Goal: Book appointment/travel/reservation

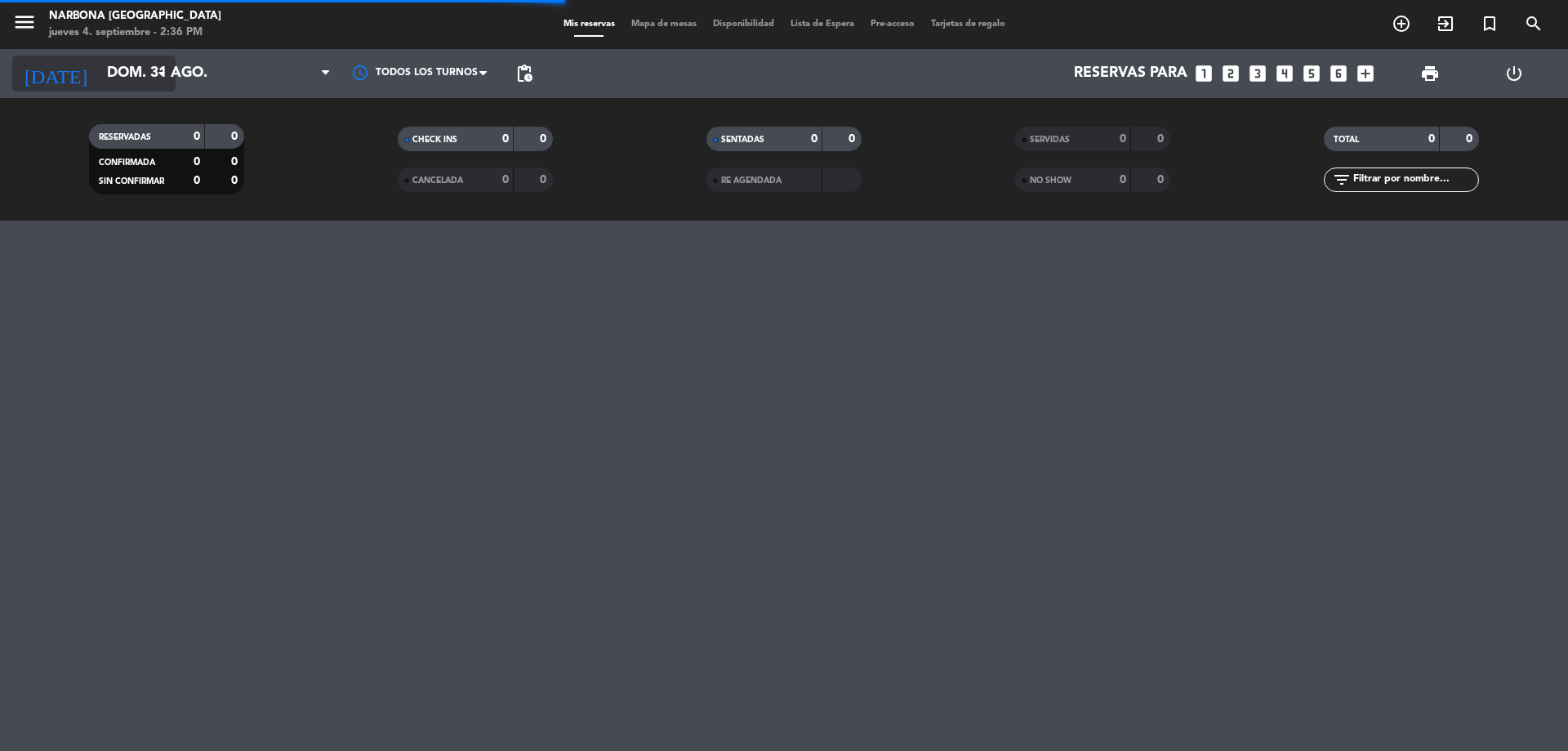
click at [166, 61] on input "dom. 31 ago." at bounding box center [193, 73] width 190 height 33
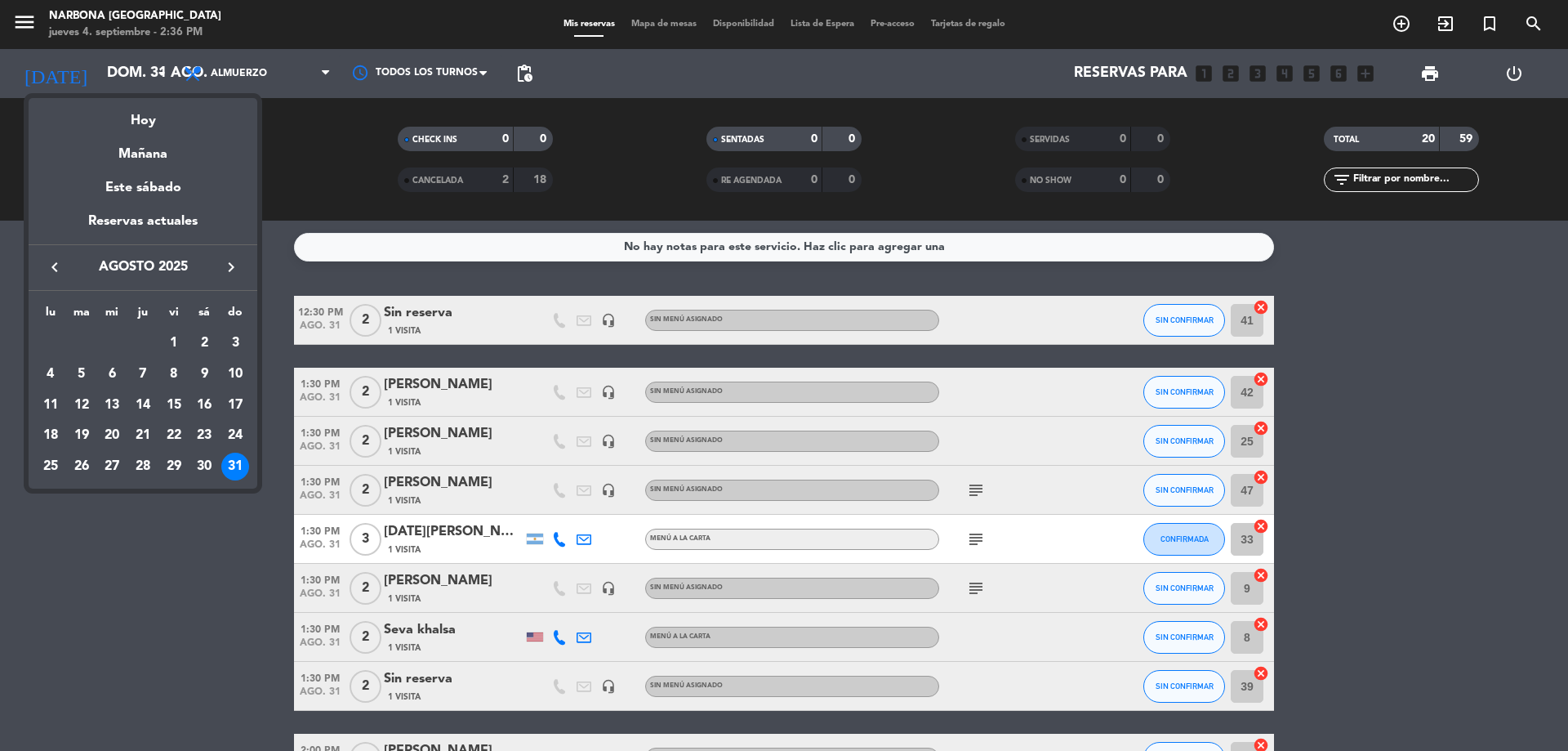
drag, startPoint x: 225, startPoint y: 271, endPoint x: 231, endPoint y: 264, distance: 9.2
click at [231, 264] on icon "keyboard_arrow_right" at bounding box center [231, 267] width 20 height 20
drag, startPoint x: 174, startPoint y: 368, endPoint x: 151, endPoint y: 373, distance: 23.5
click at [151, 373] on tr "1 2 3 4 5 6 7" at bounding box center [143, 373] width 216 height 31
click at [139, 369] on div "4" at bounding box center [143, 373] width 28 height 28
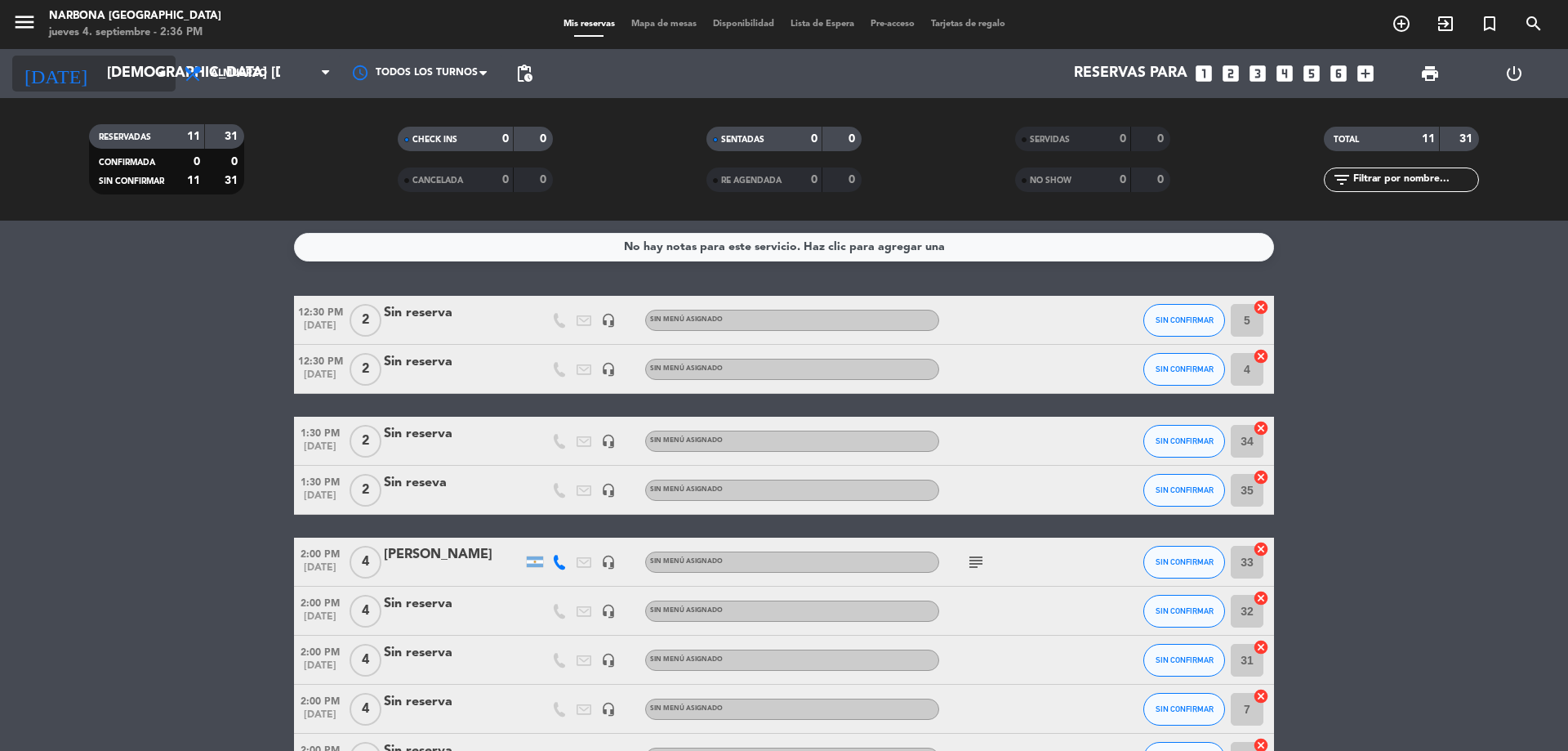
click at [157, 72] on icon "arrow_drop_down" at bounding box center [162, 74] width 20 height 20
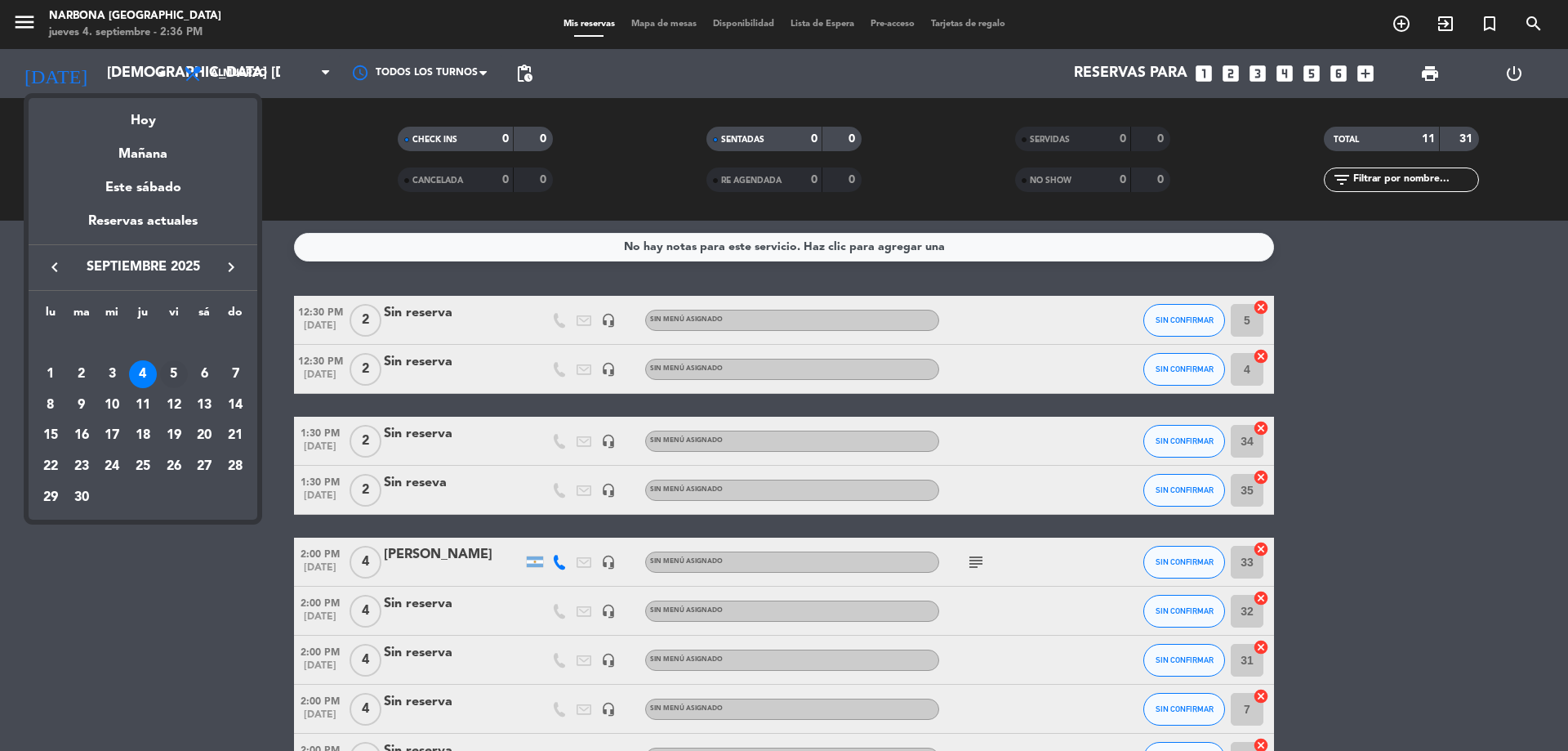
click at [174, 372] on div "5" at bounding box center [174, 373] width 28 height 28
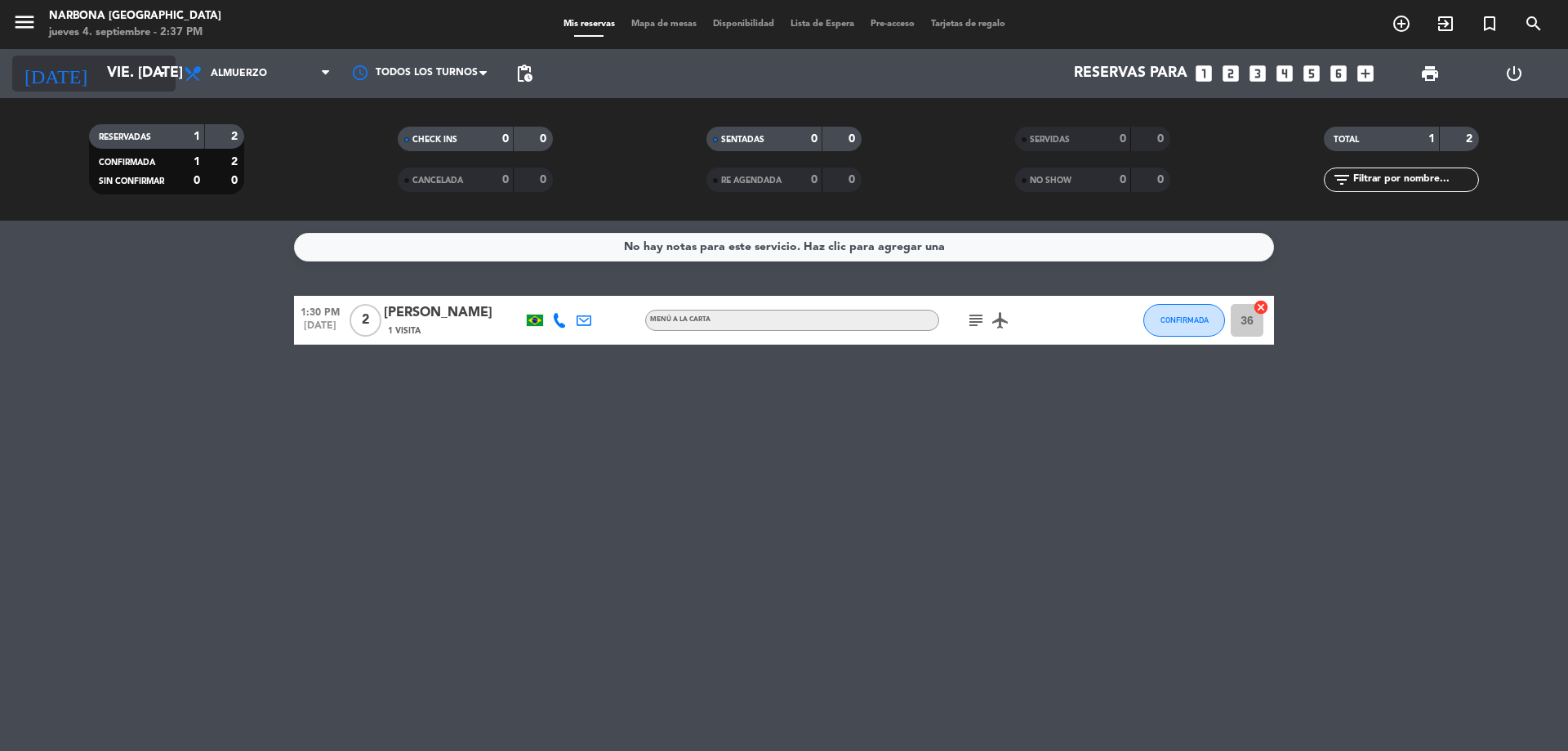
click at [152, 65] on icon "arrow_drop_down" at bounding box center [162, 74] width 20 height 20
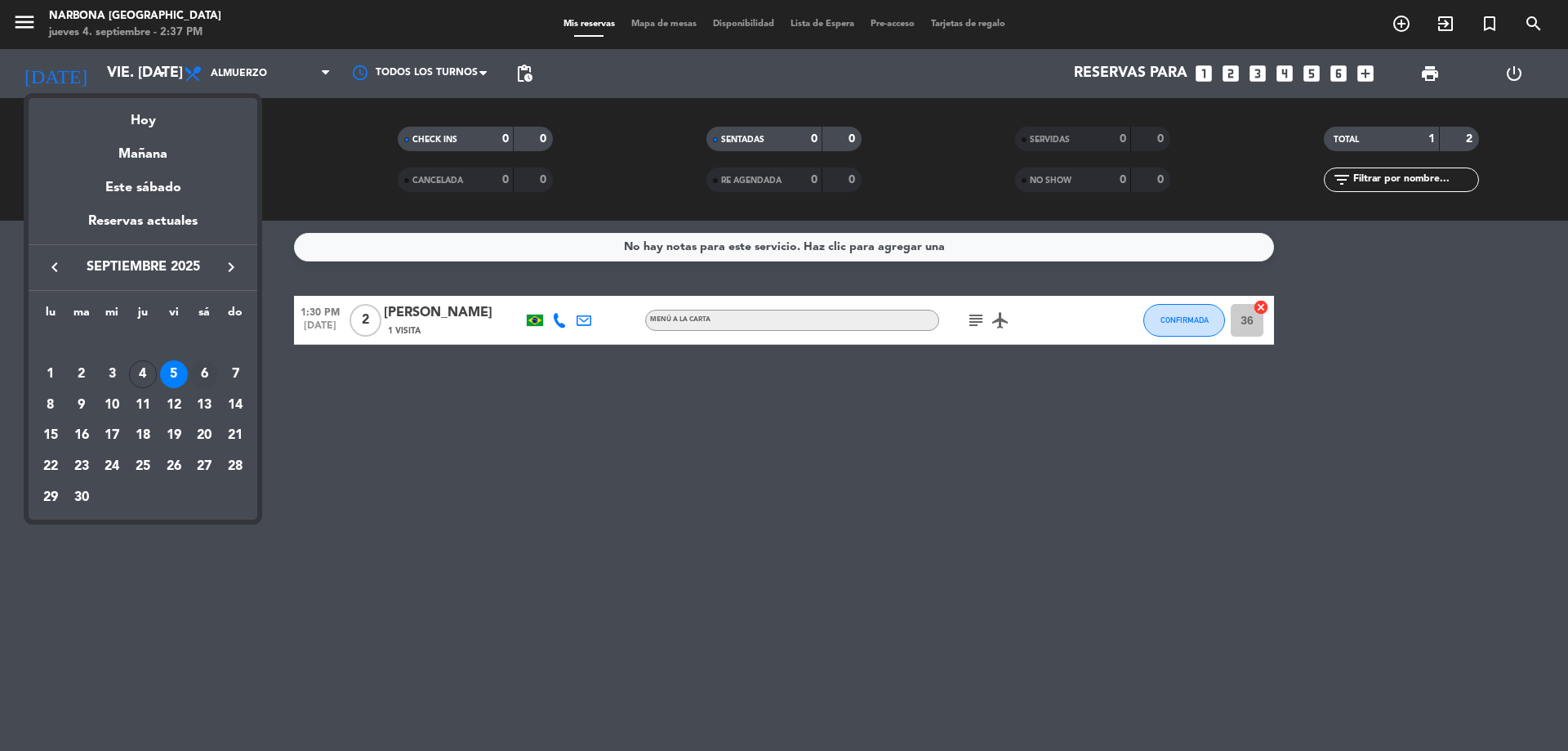
click at [203, 373] on div "6" at bounding box center [204, 373] width 28 height 28
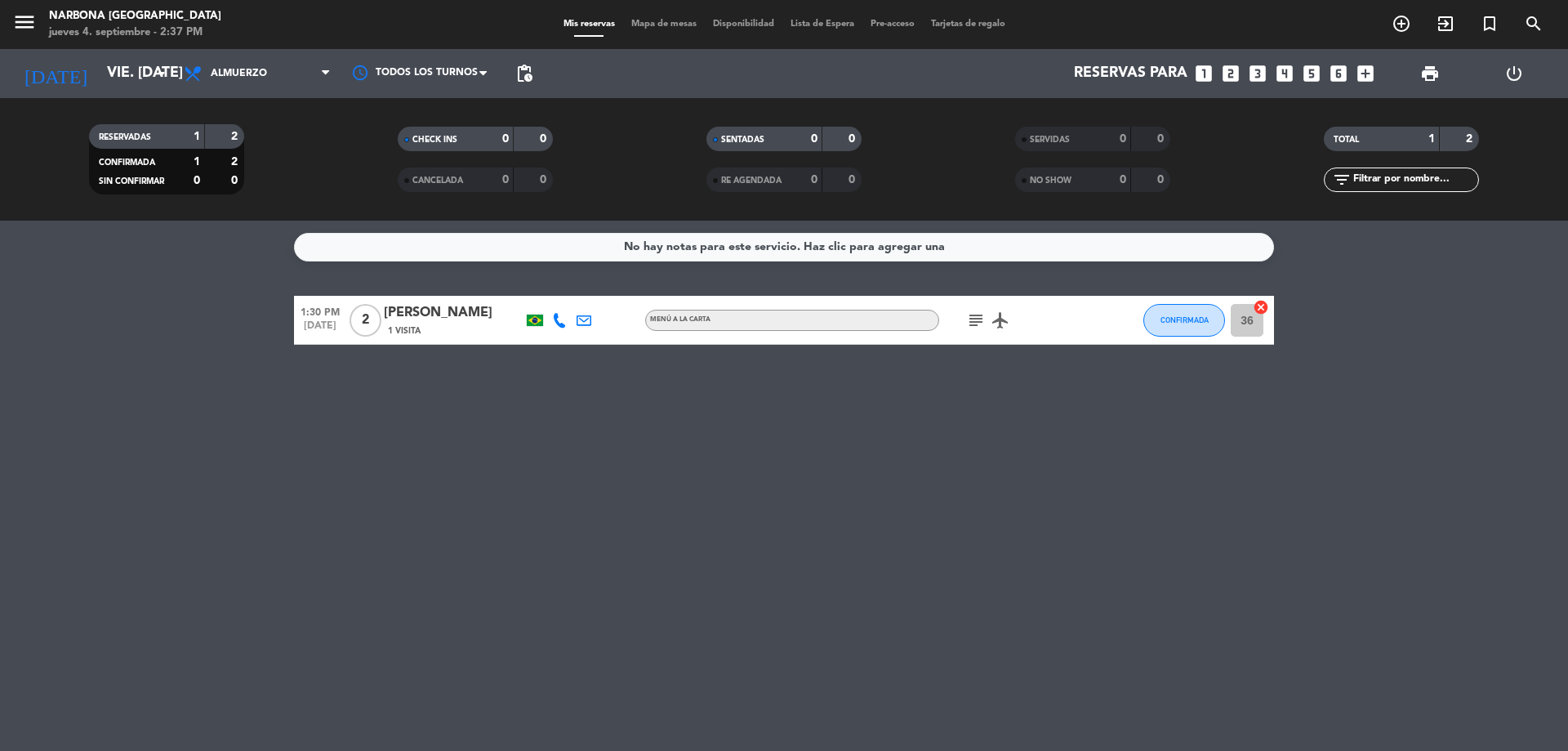
type input "sáb. [DATE]"
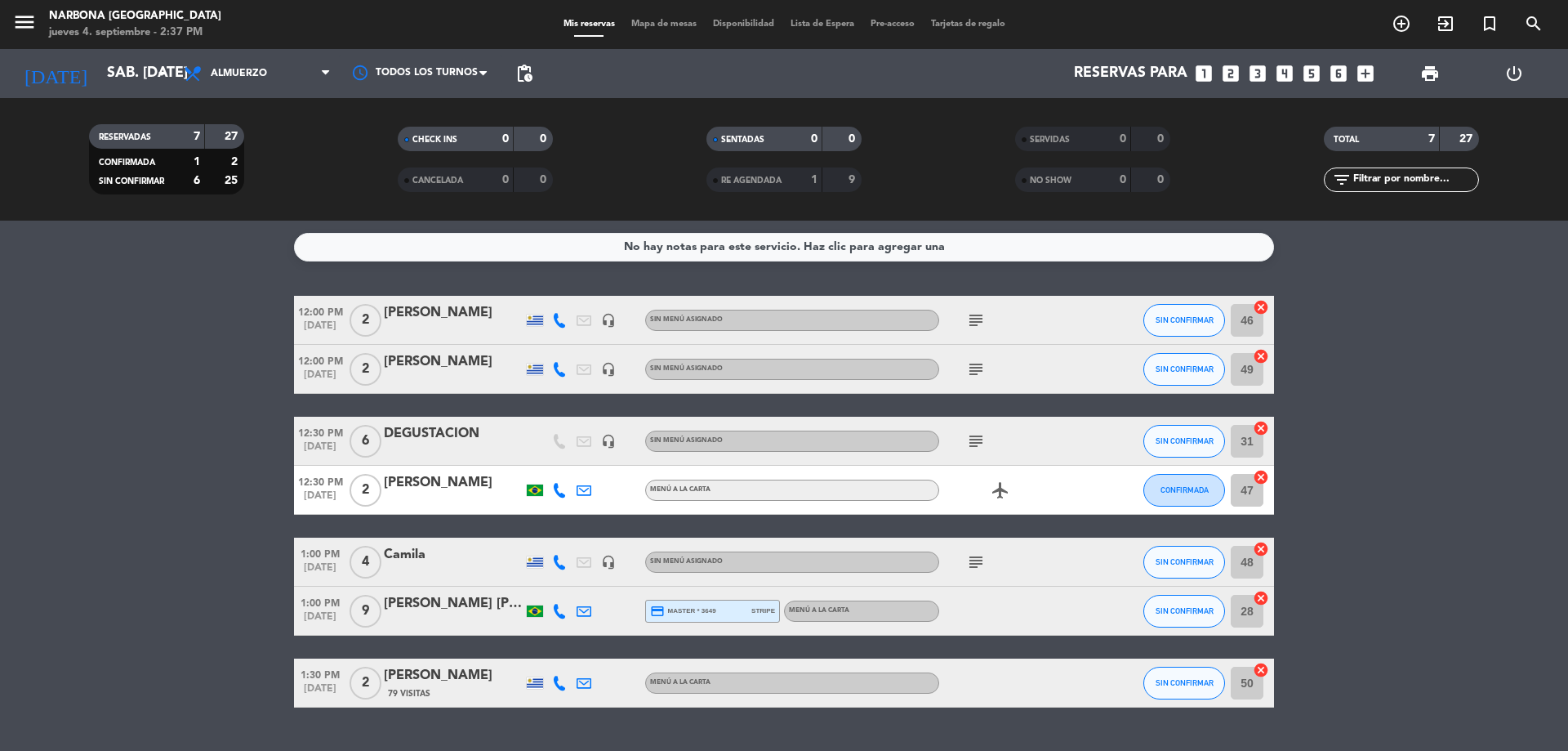
scroll to position [38, 0]
